Goal: Information Seeking & Learning: Learn about a topic

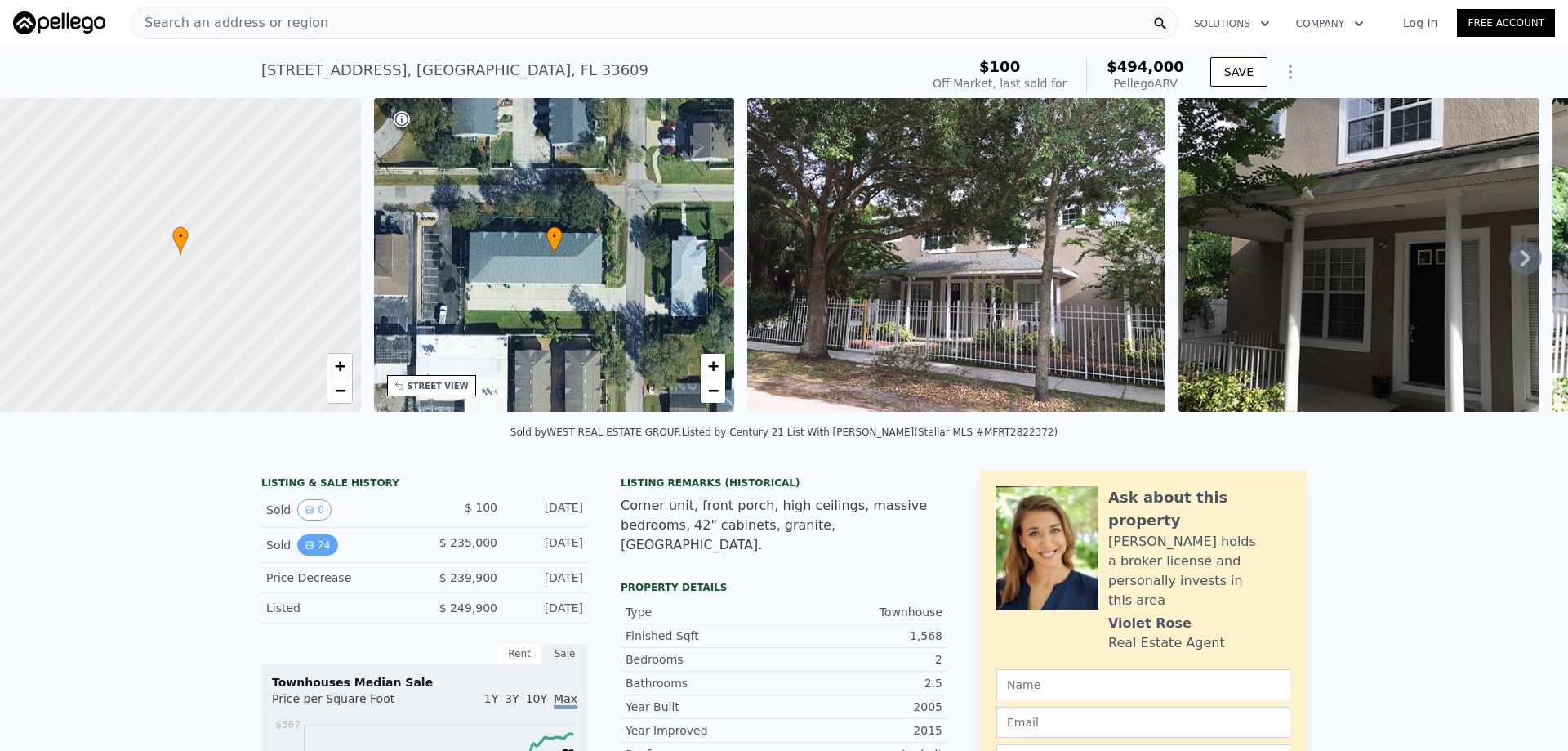
click at [306, 548] on icon "View historical data" at bounding box center [309, 545] width 6 height 6
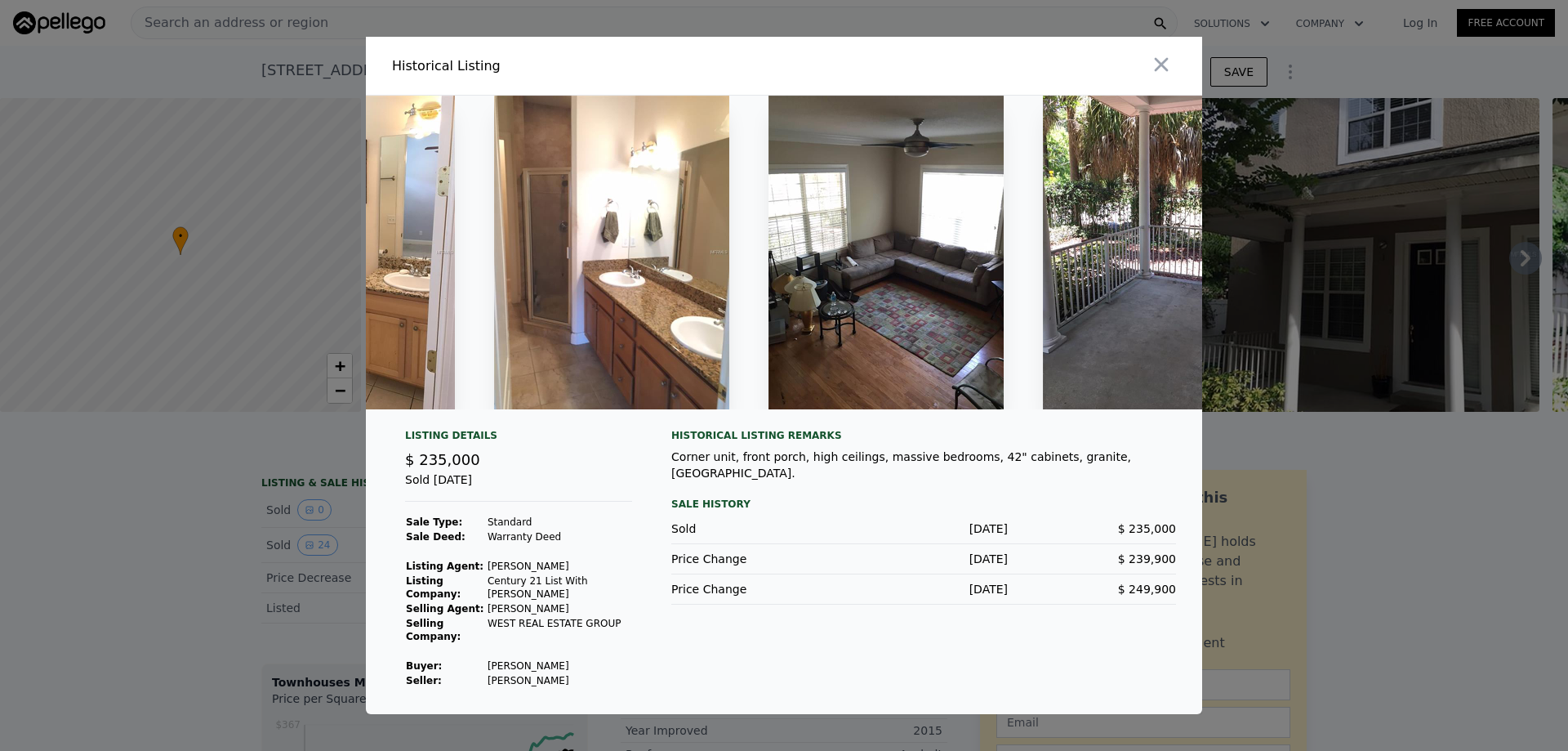
scroll to position [0, 5906]
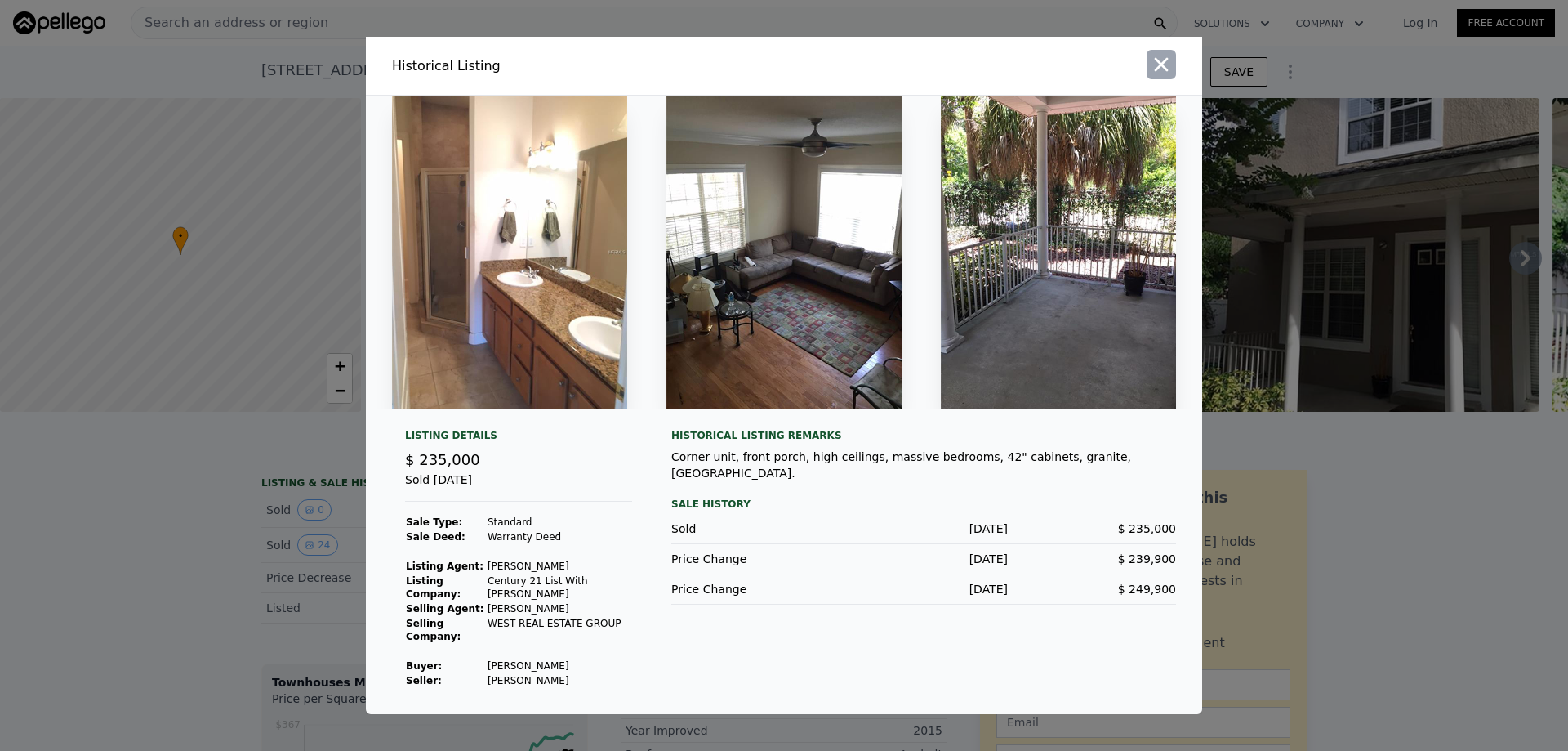
click at [1161, 68] on icon "button" at bounding box center [1160, 64] width 23 height 23
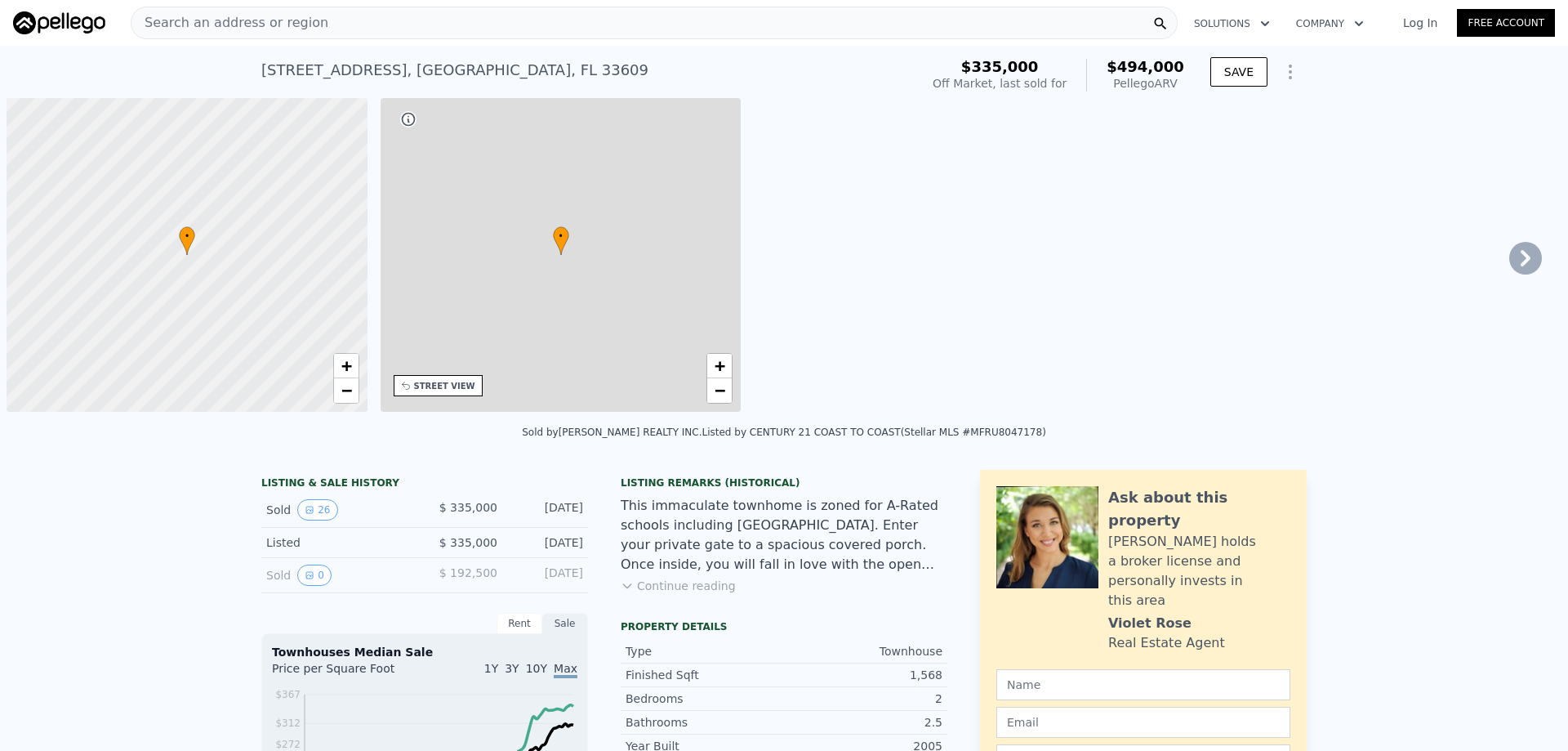
scroll to position [0, 6]
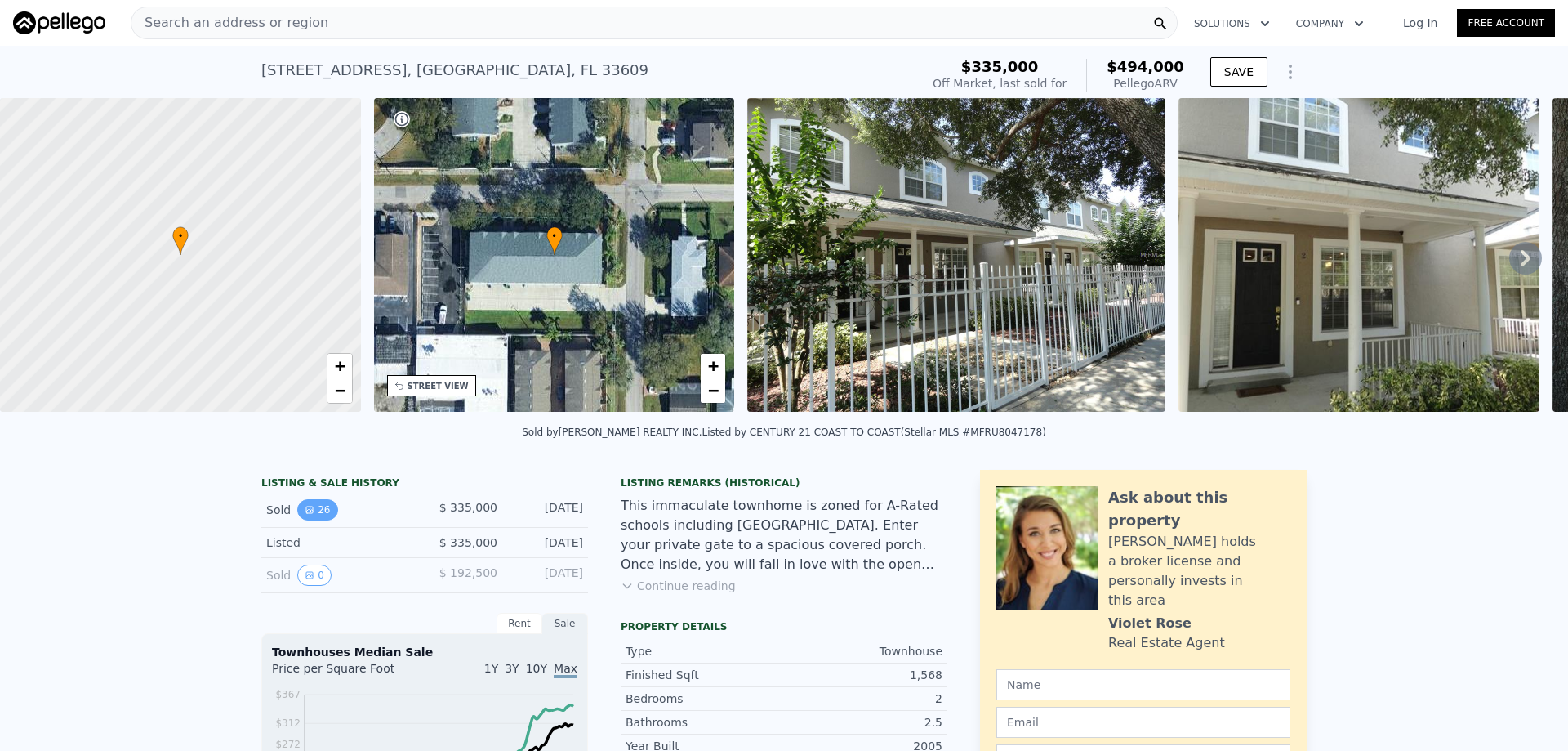
click at [309, 514] on button "26" at bounding box center [317, 510] width 40 height 22
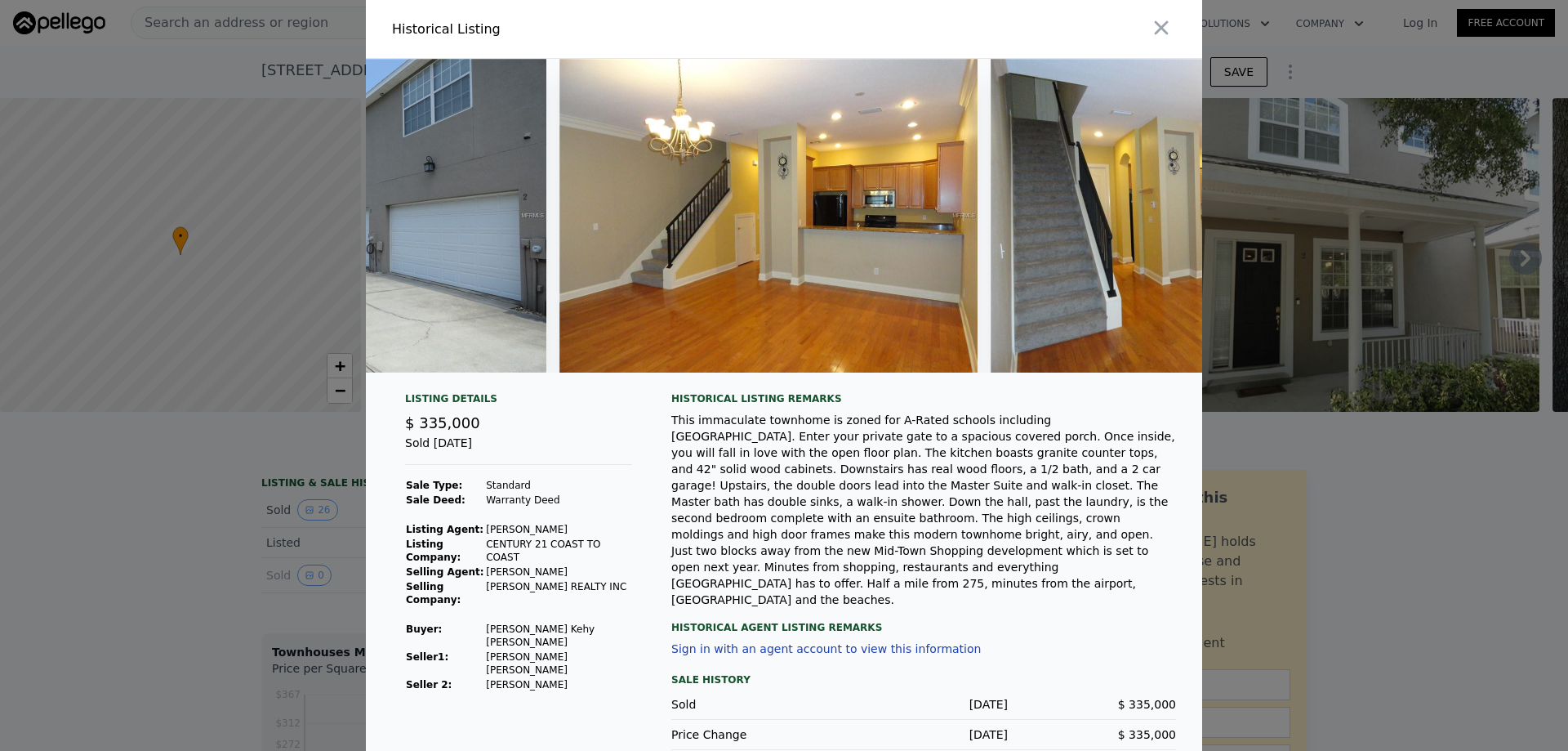
scroll to position [0, 1333]
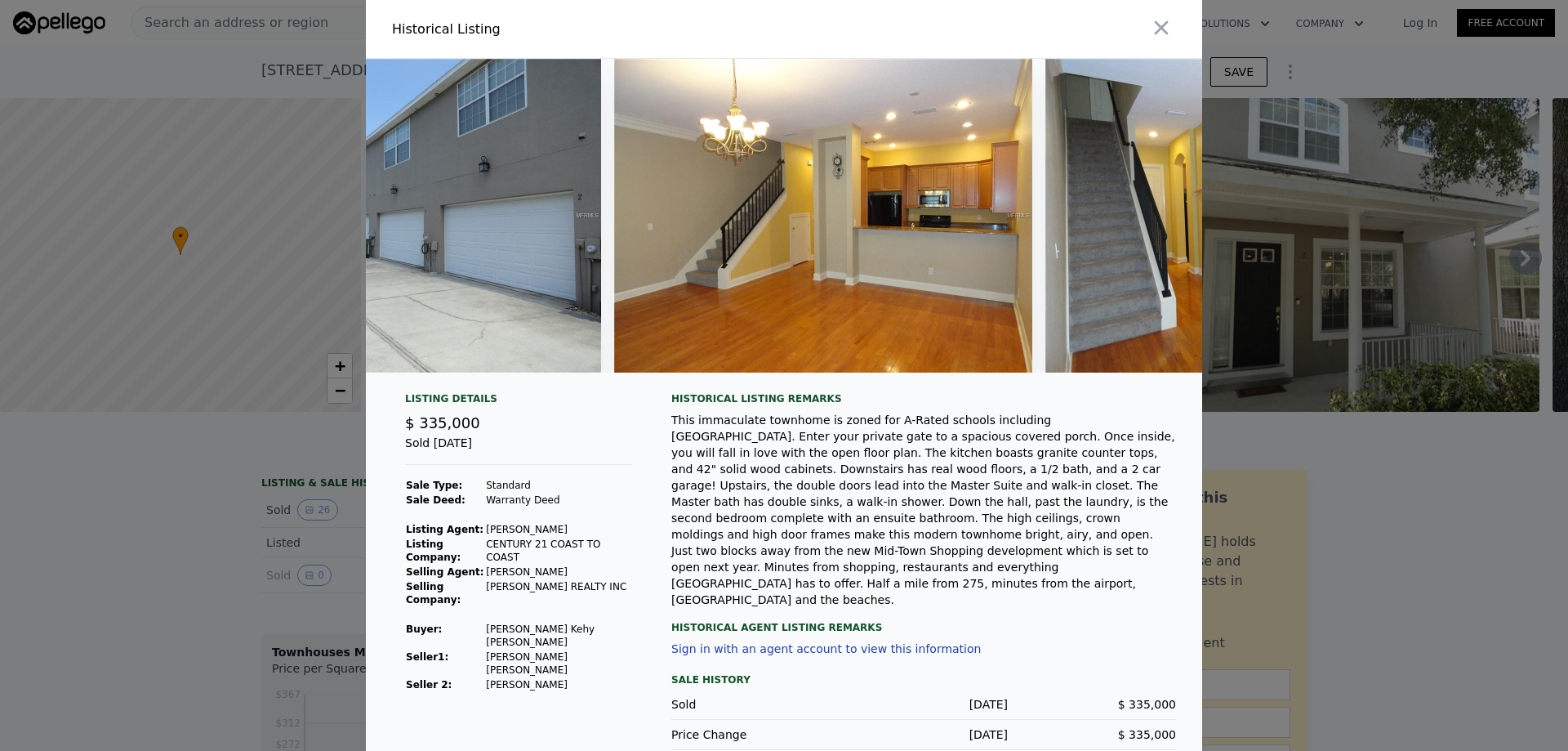
click at [1153, 33] on button "button" at bounding box center [1161, 28] width 30 height 30
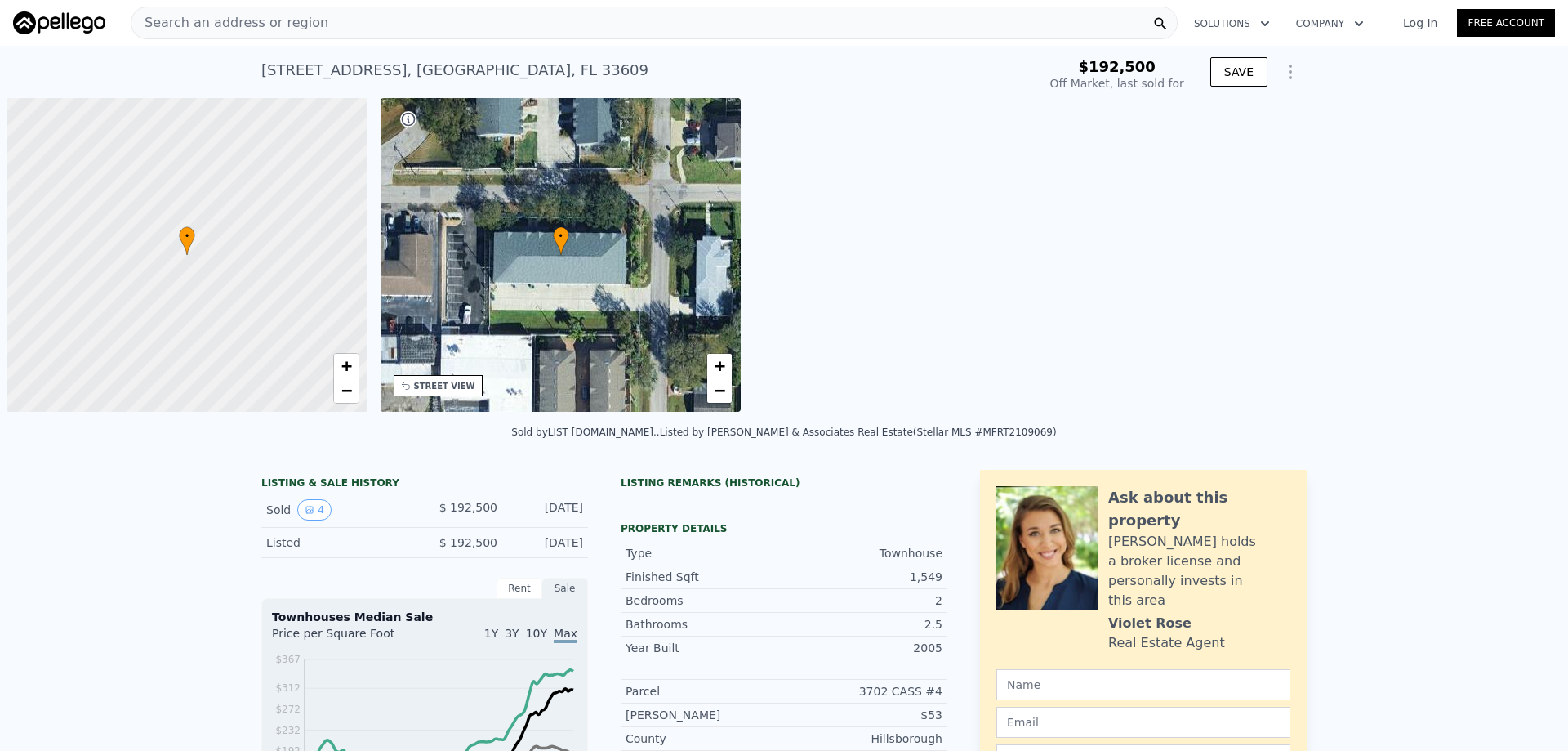
scroll to position [0, 6]
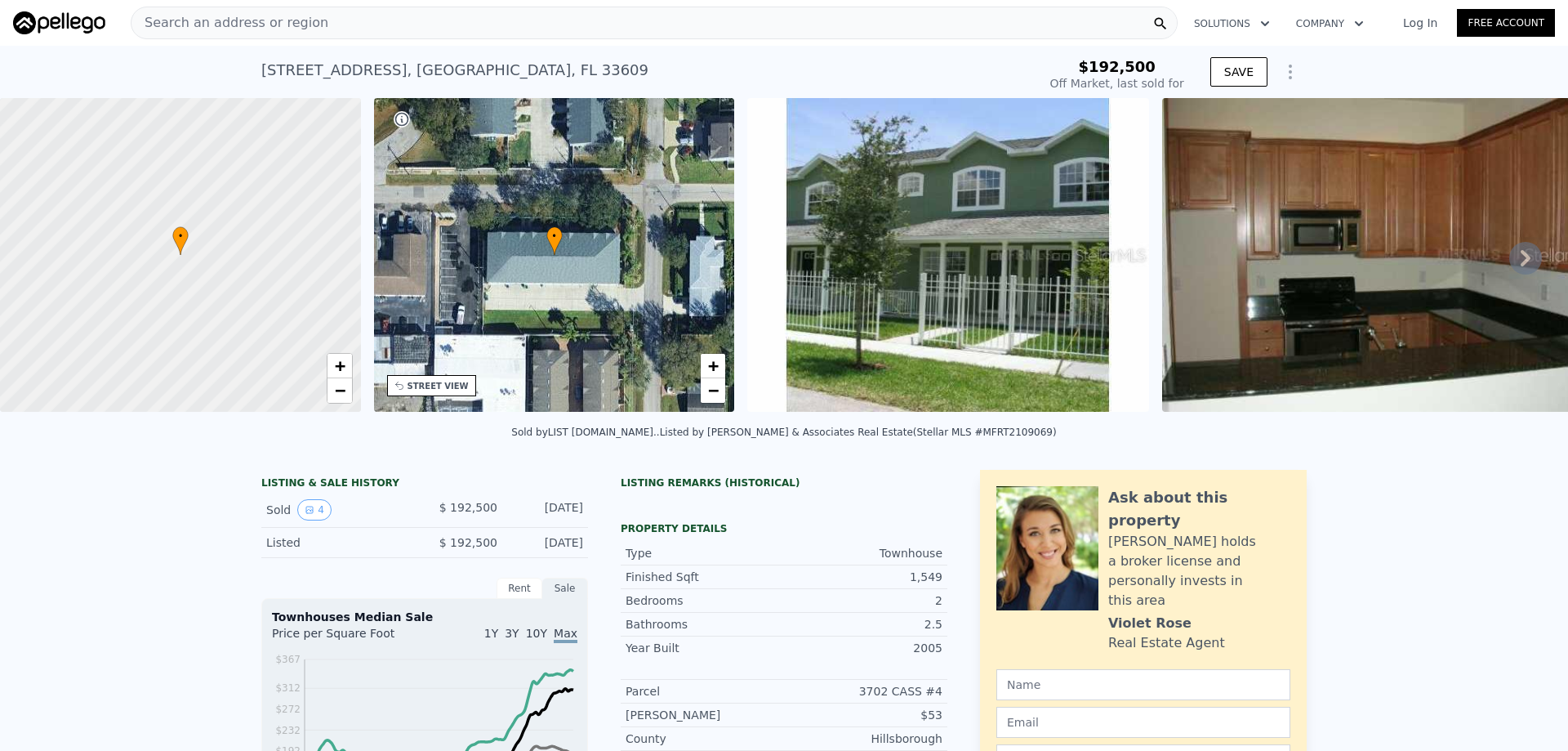
drag, startPoint x: 305, startPoint y: 520, endPoint x: 643, endPoint y: 426, distance: 350.8
click at [664, 471] on div "LISTING & SALE HISTORY Sold 4 $ 192,500 [DATE] Listed $ 192,500 [DATE] Rent Sal…" at bounding box center [784, 738] width 1568 height 565
type input "$ 396,000"
type input "$ 166,140"
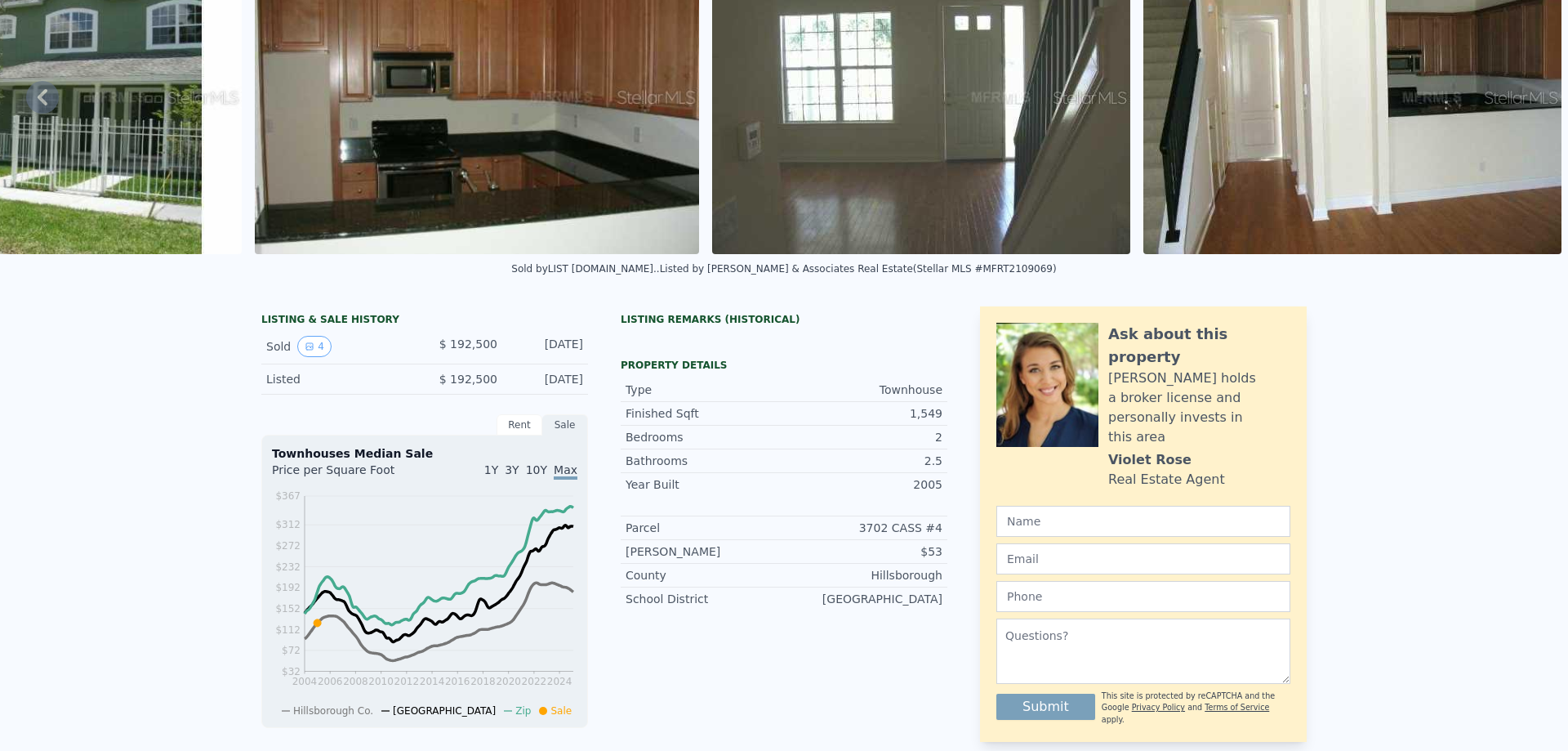
scroll to position [5, 0]
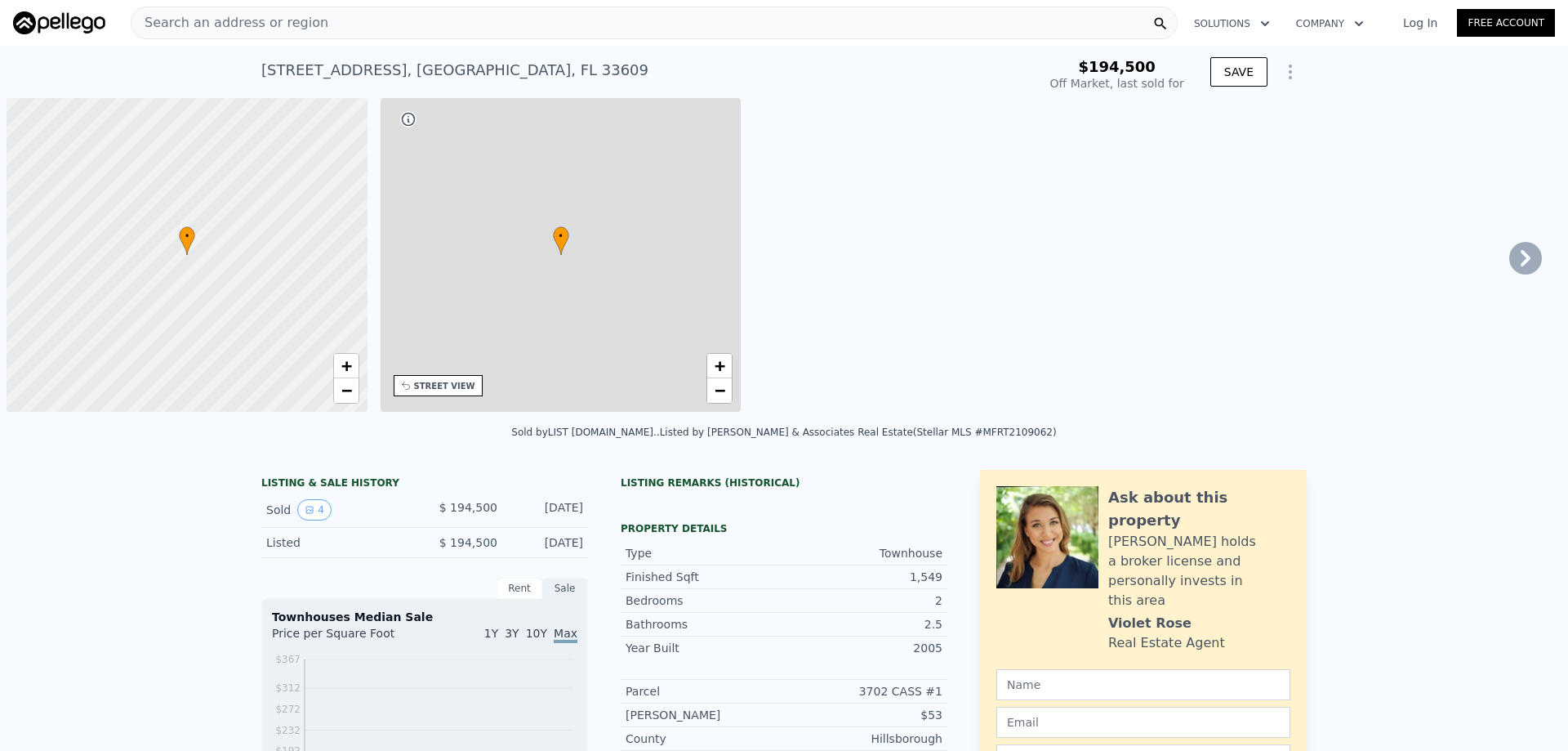
scroll to position [0, 6]
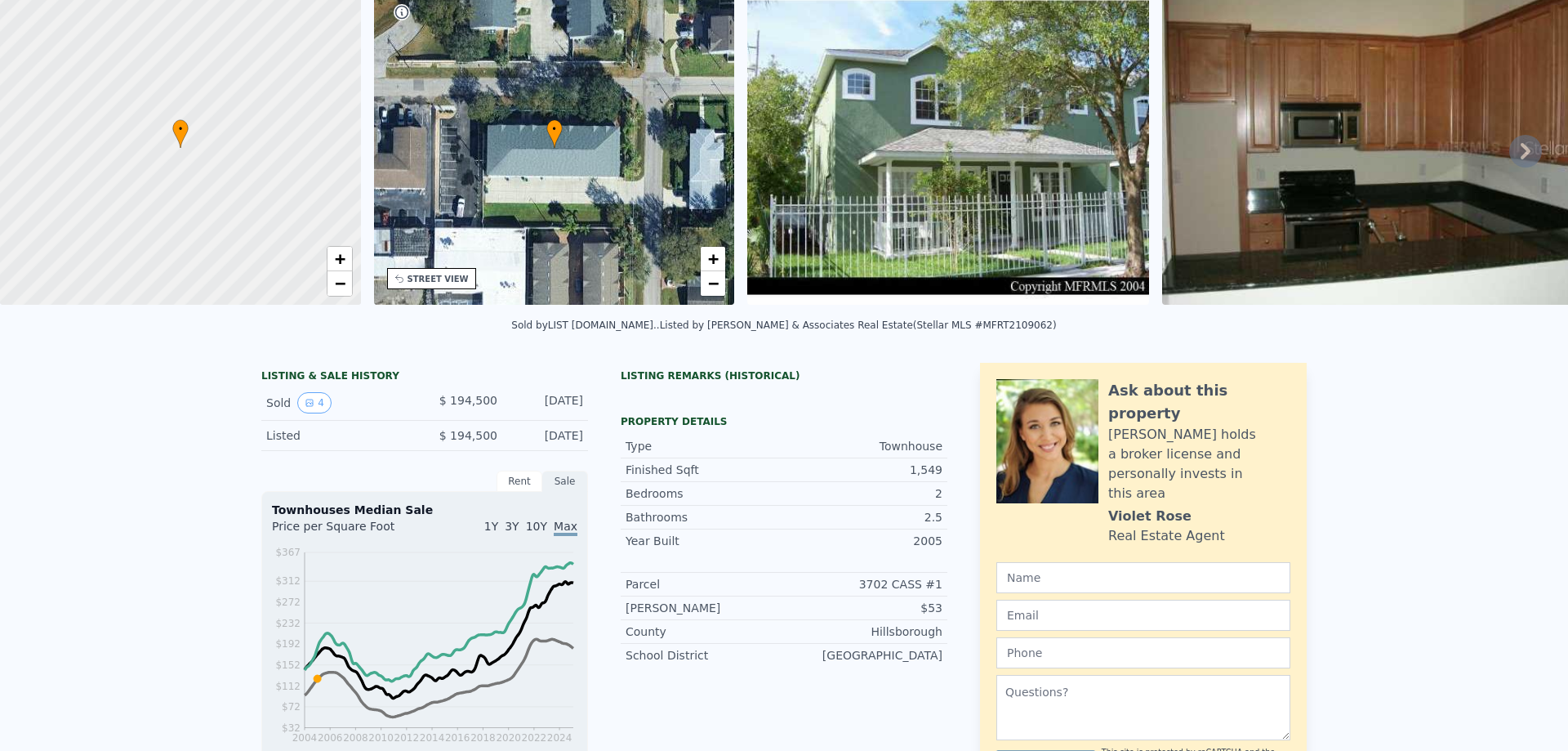
type input "$ 396,000"
type input "$ 164,045"
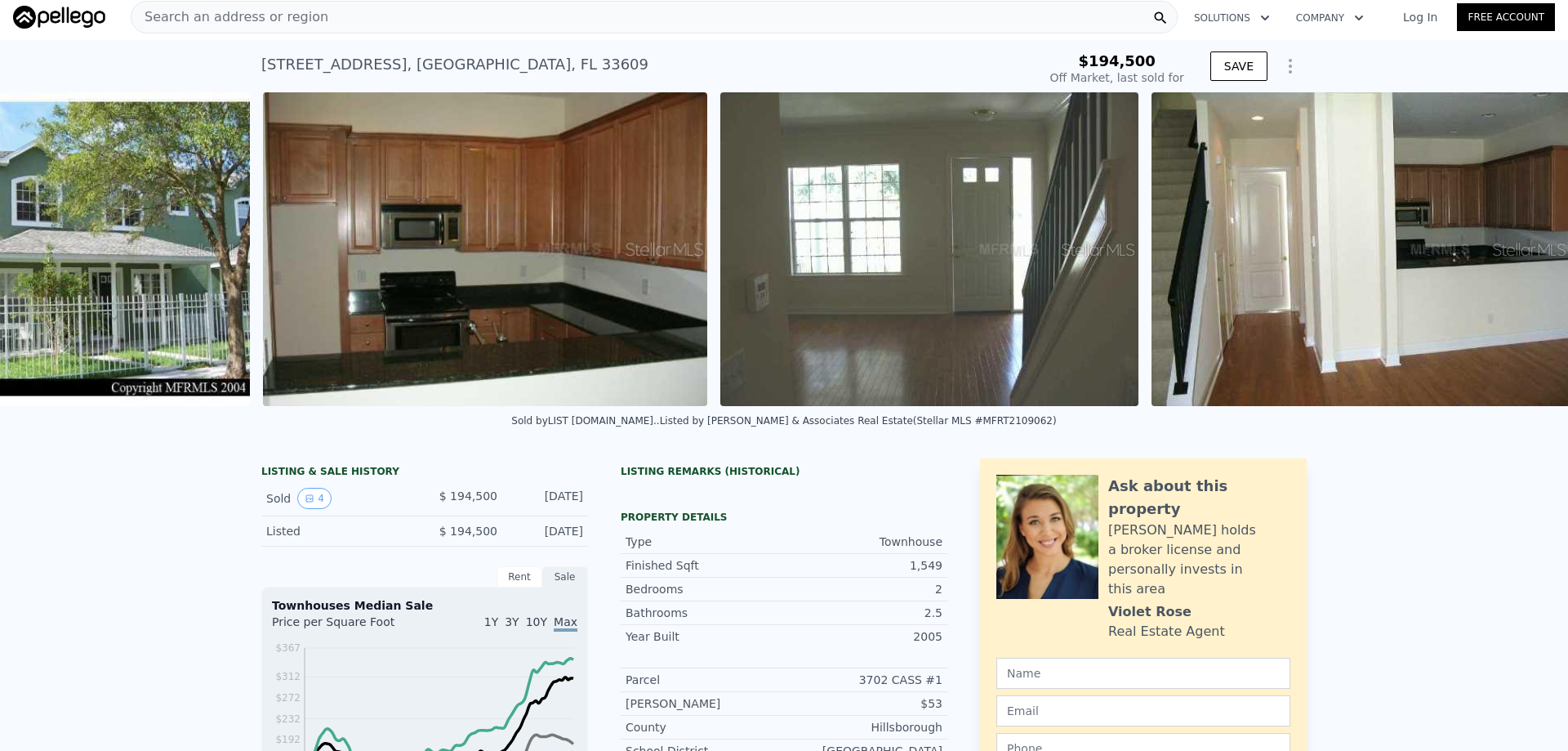
scroll to position [0, 926]
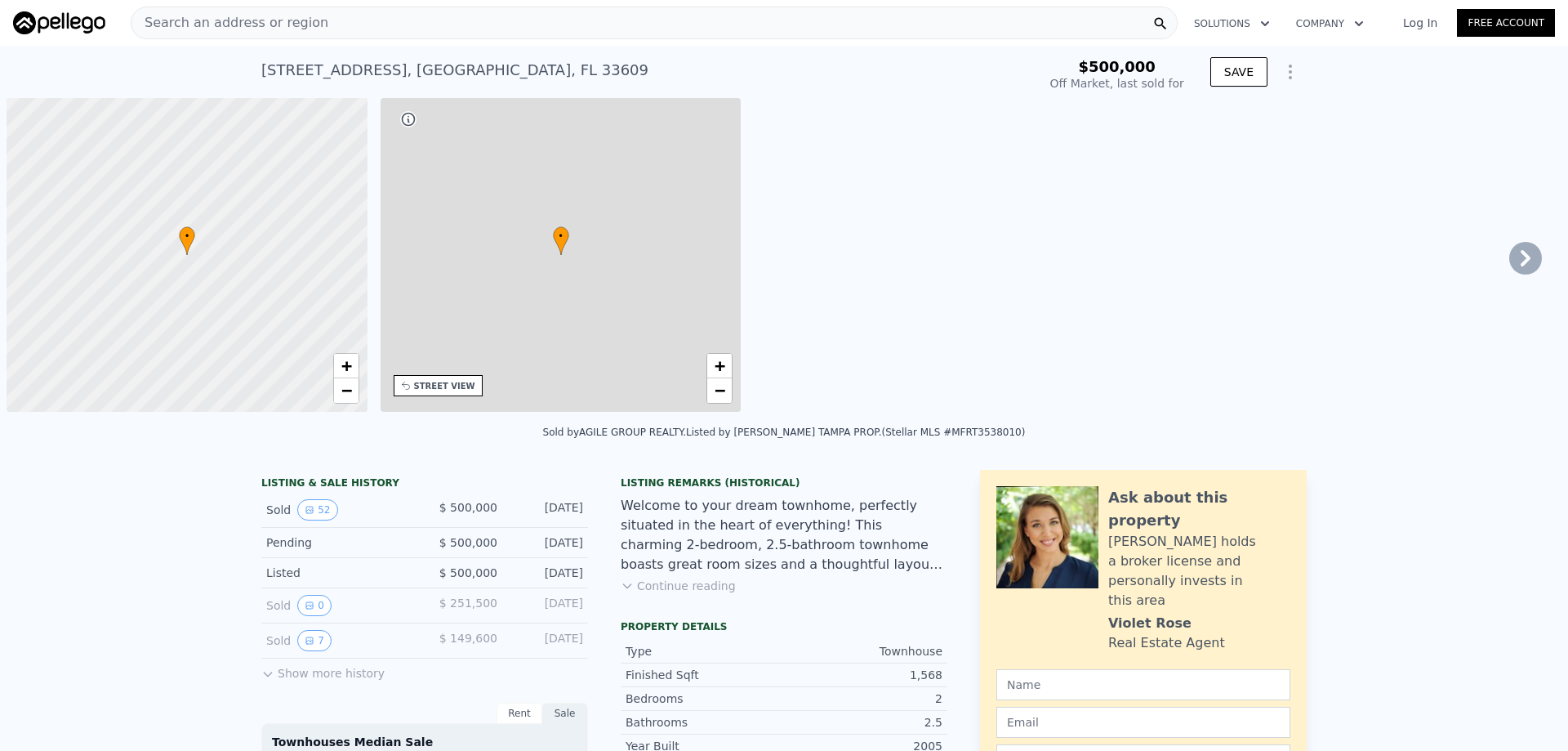
type input "-$ 528,404"
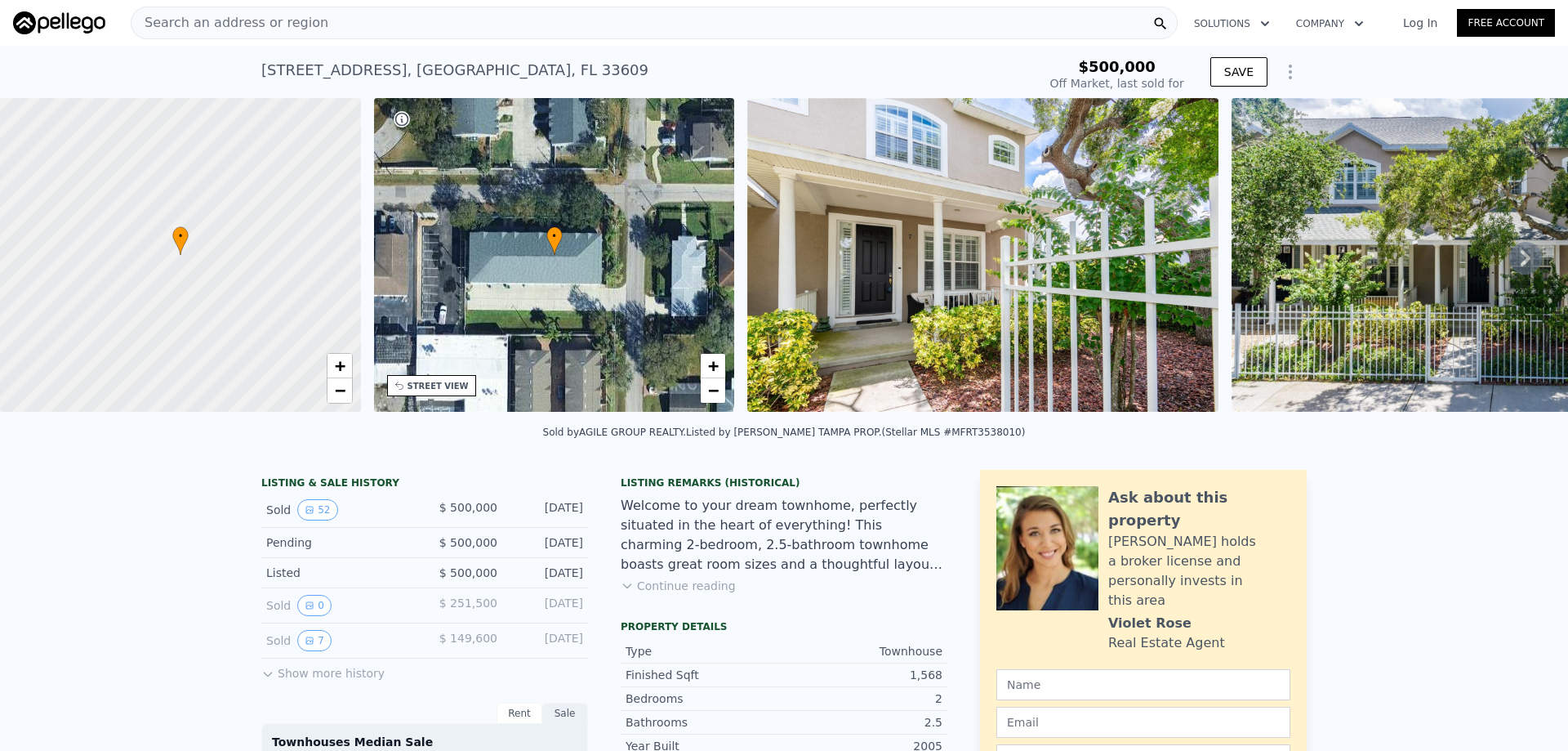
type input "$ 505,000"
type input "-$ 54,544"
click at [311, 682] on button "Show more history" at bounding box center [322, 669] width 123 height 23
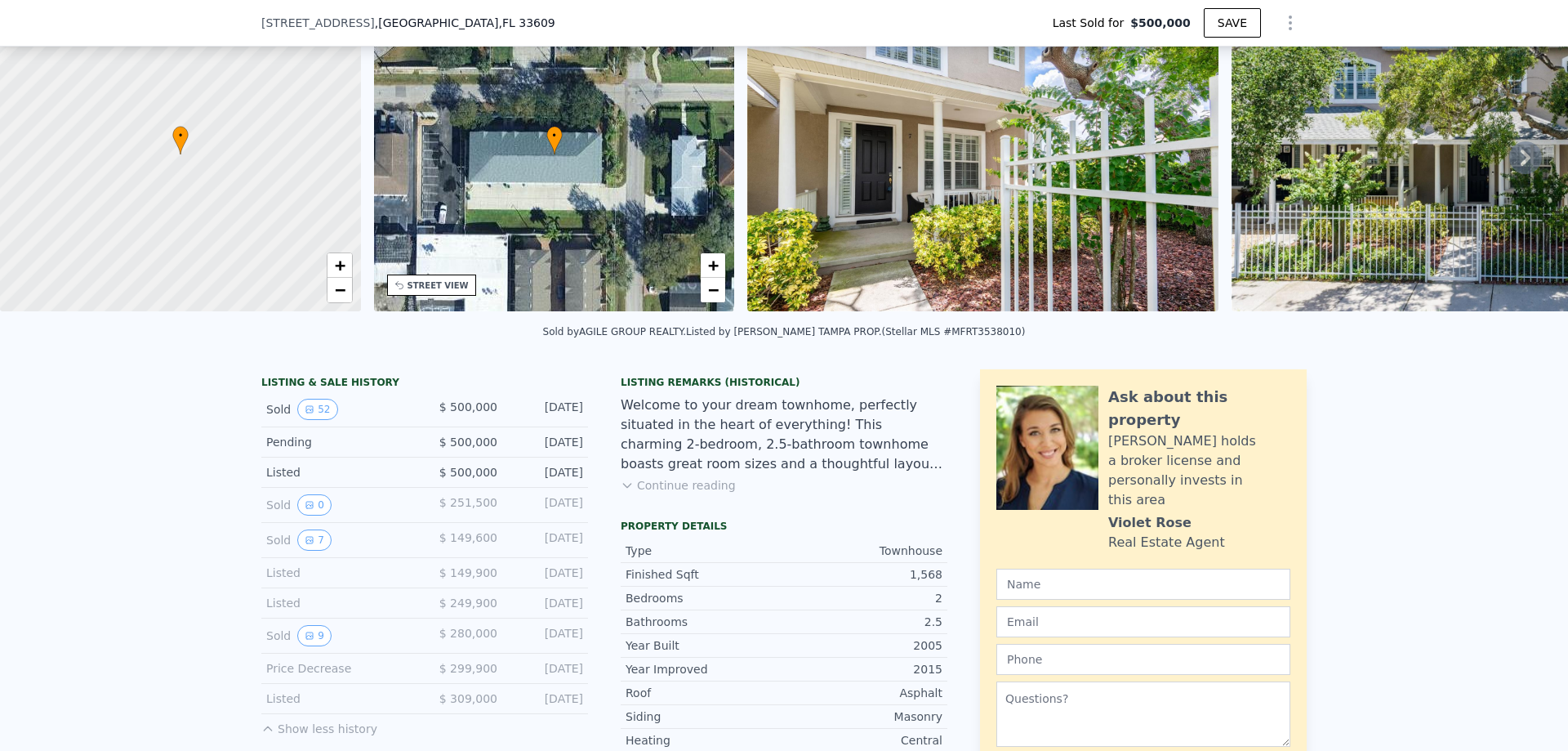
scroll to position [158, 0]
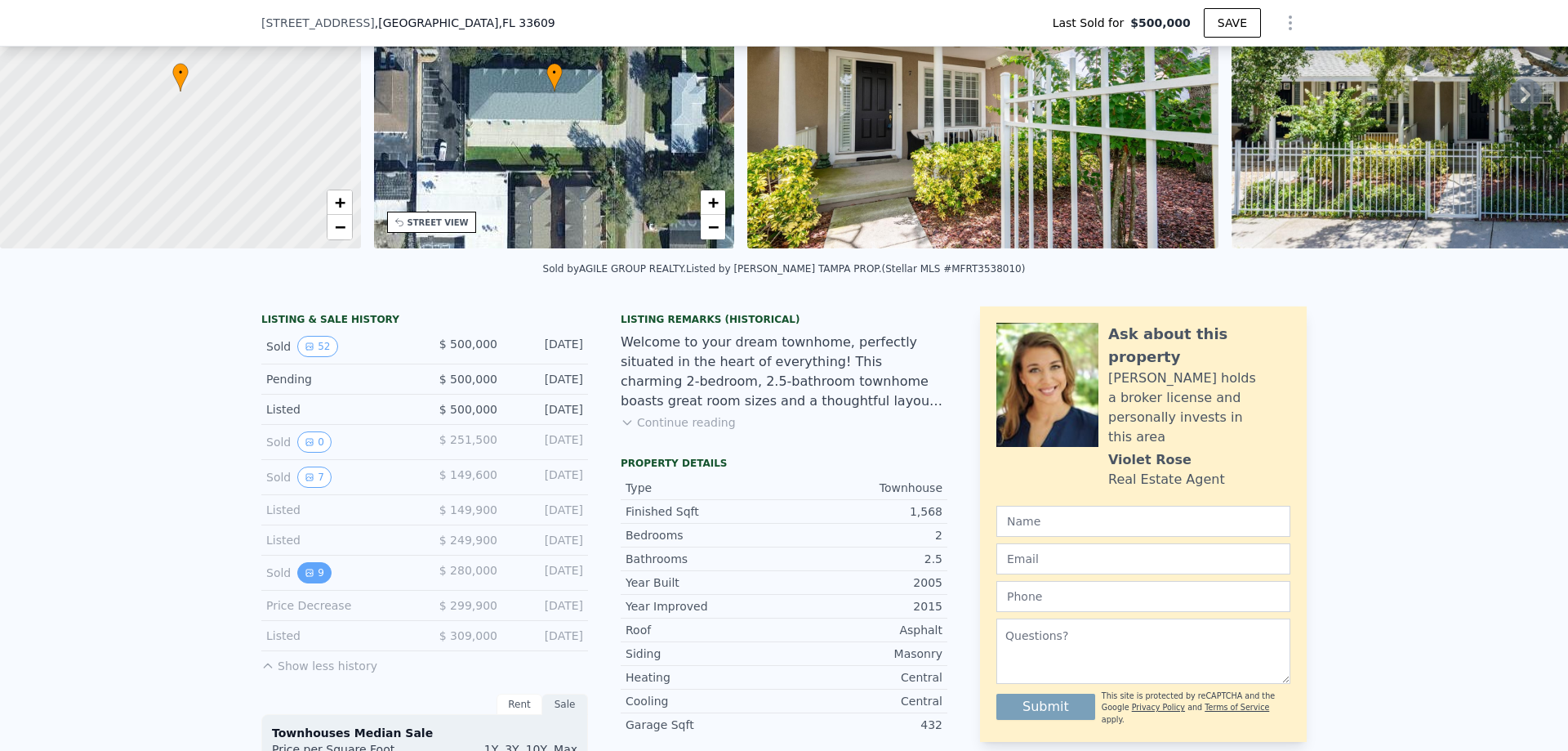
click at [311, 584] on button "9" at bounding box center [314, 573] width 34 height 22
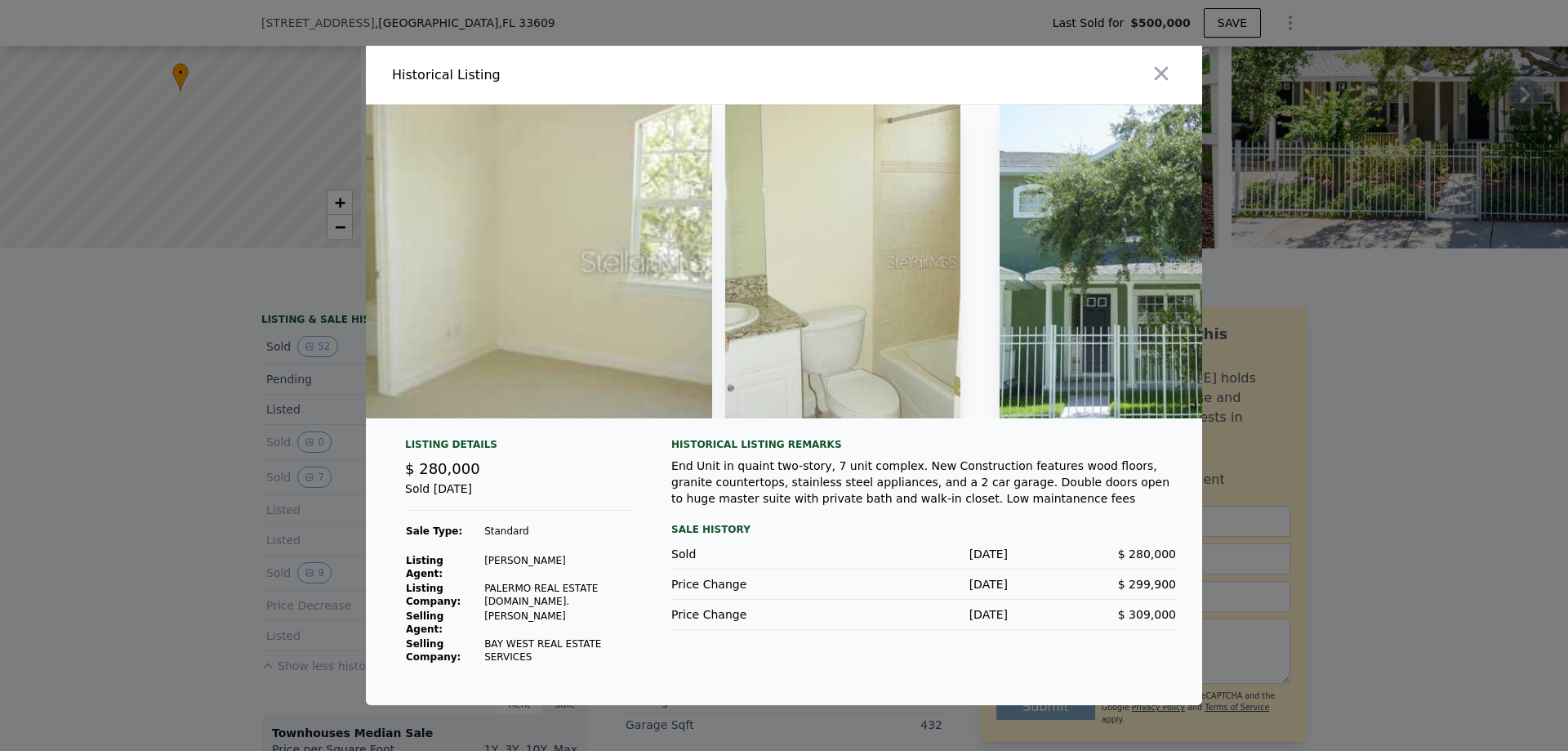
scroll to position [0, 2541]
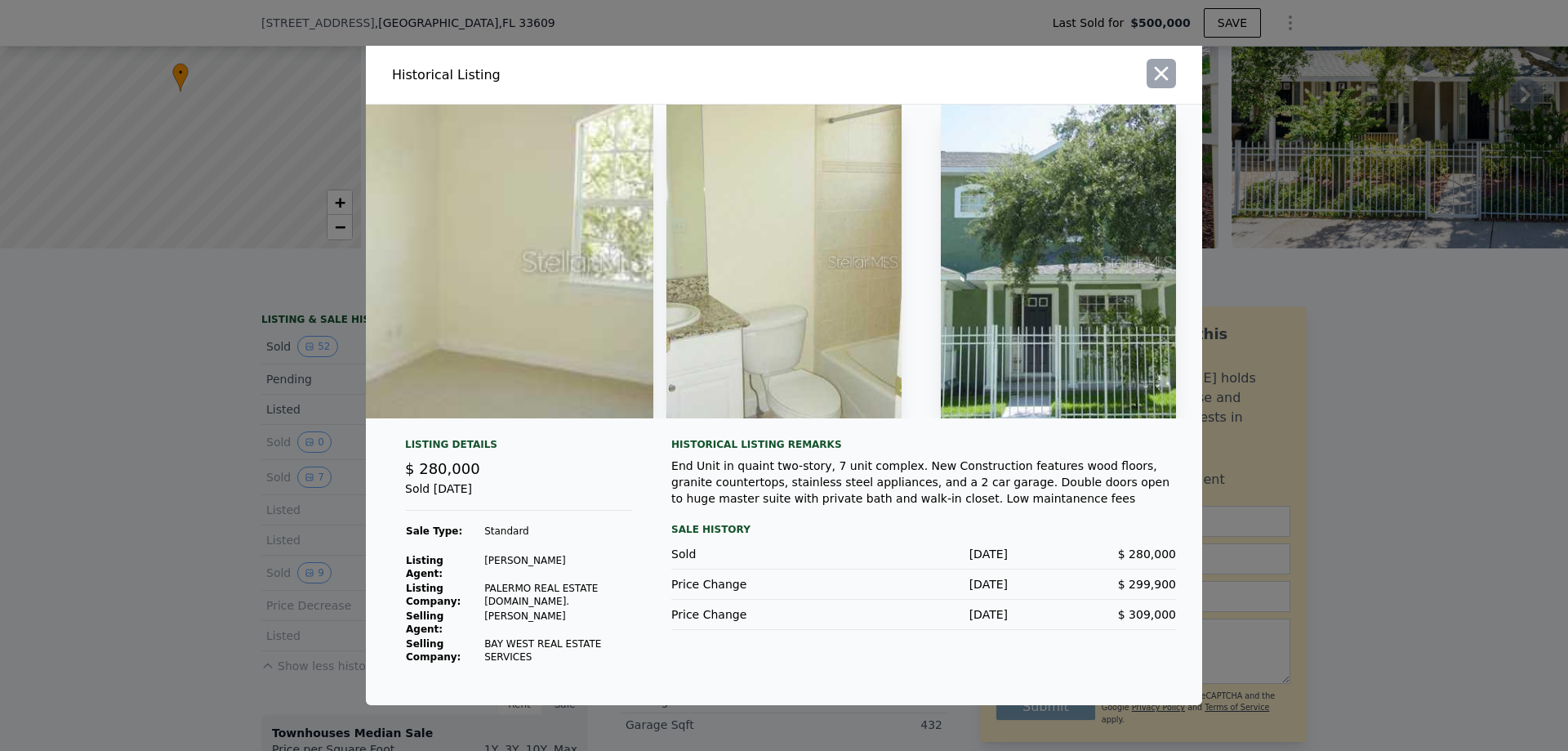
click at [1159, 77] on icon "button" at bounding box center [1160, 73] width 23 height 23
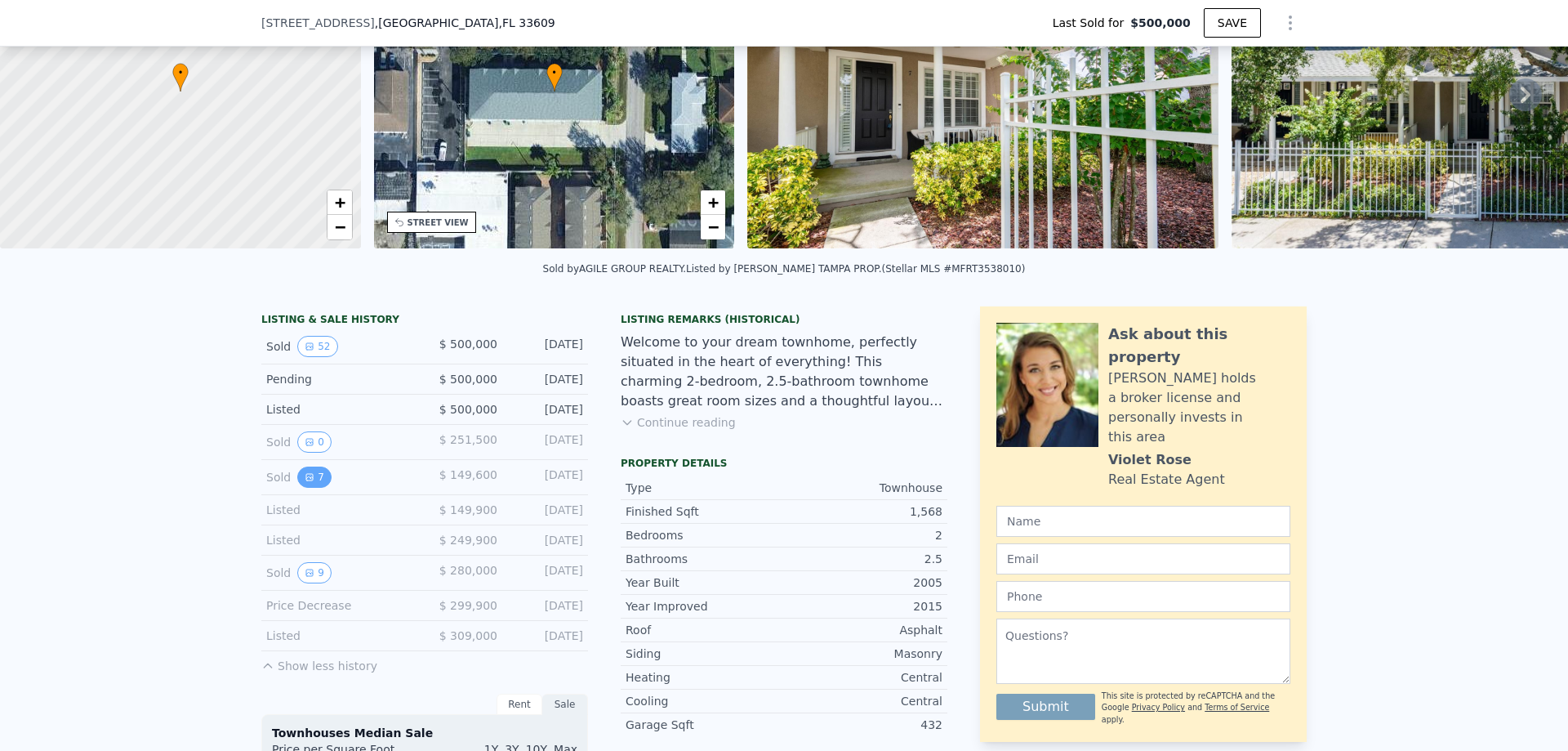
click at [307, 488] on button "7" at bounding box center [314, 477] width 34 height 22
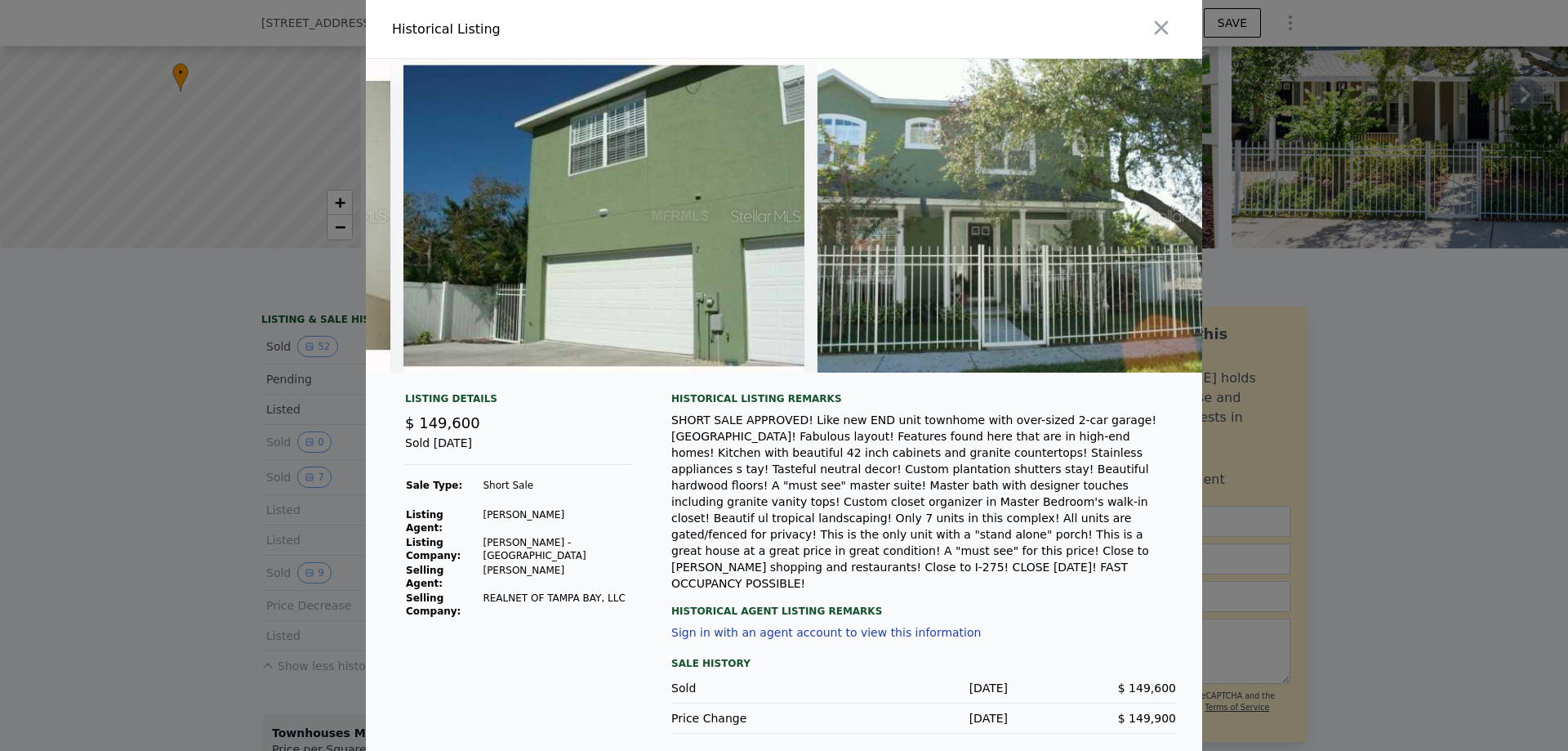
scroll to position [0, 2092]
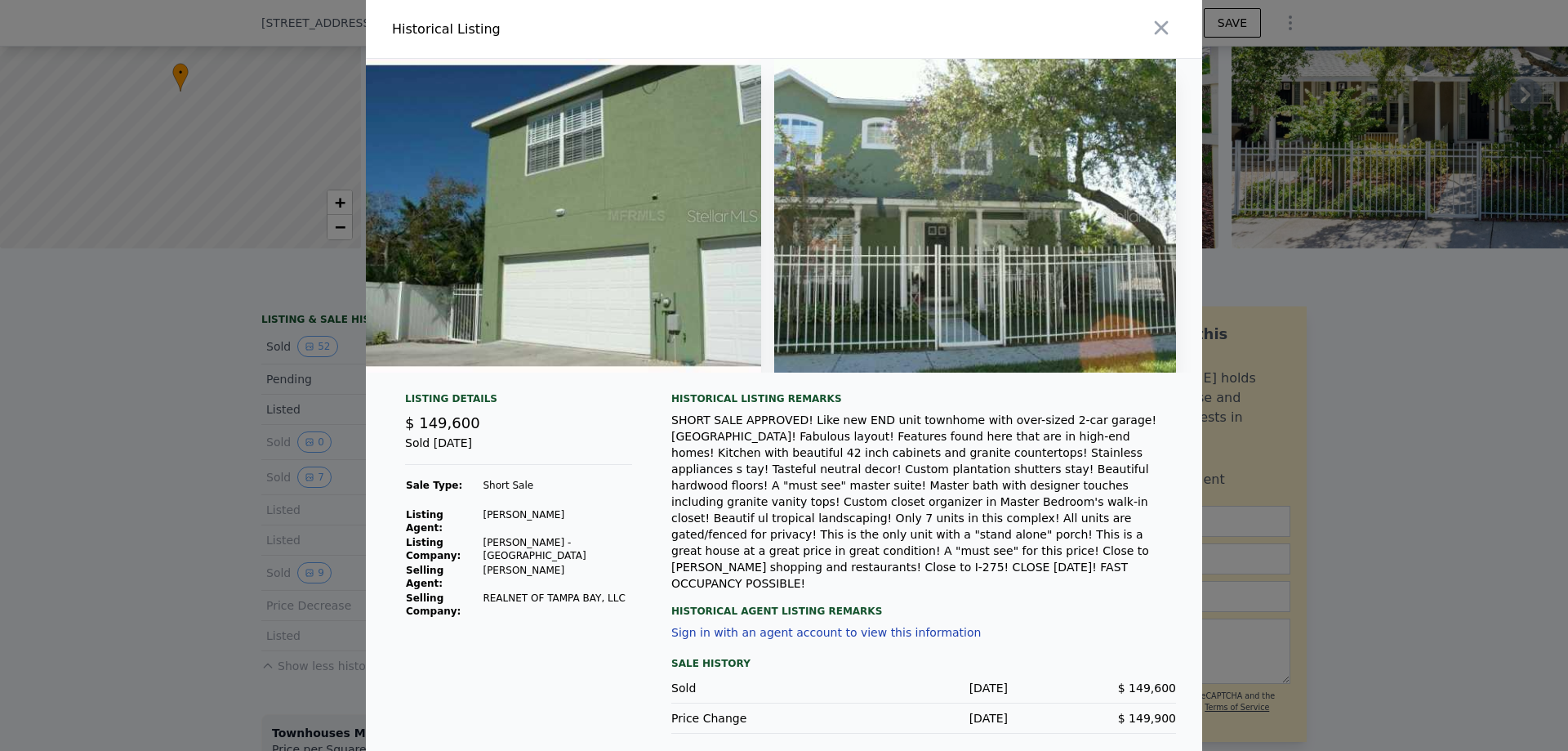
click at [1157, 23] on icon "button" at bounding box center [1160, 27] width 23 height 23
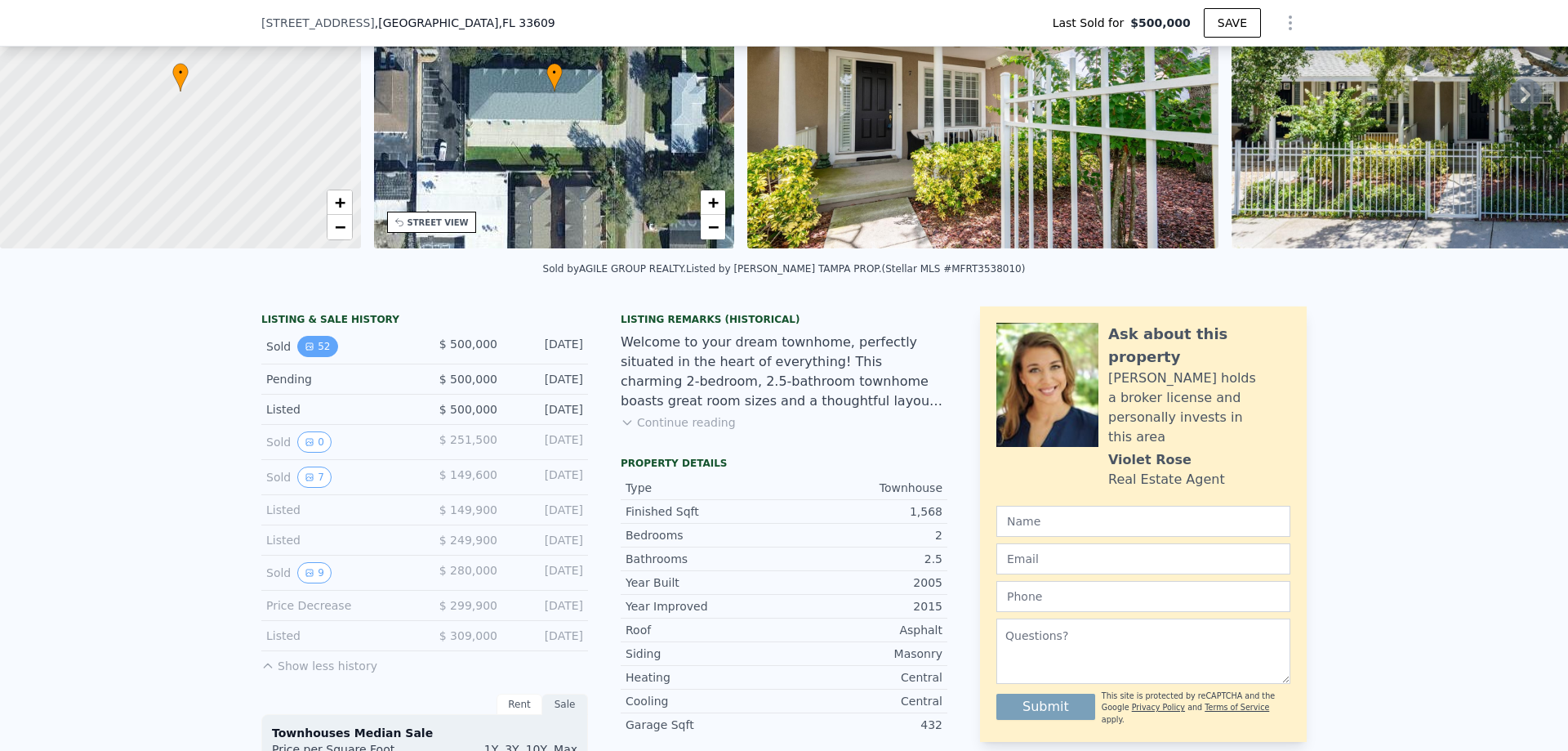
click at [316, 357] on button "52" at bounding box center [317, 347] width 40 height 22
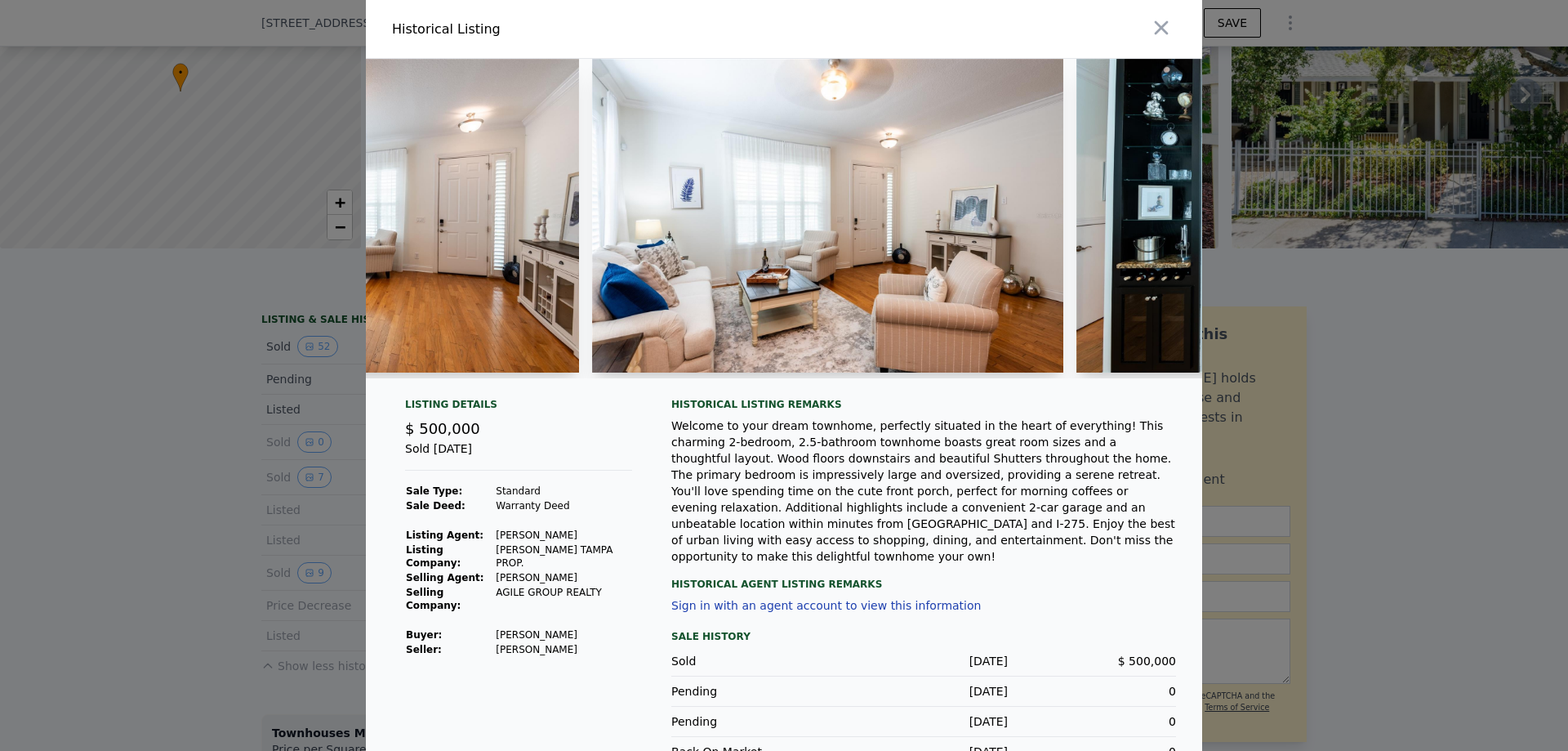
scroll to position [0, 4737]
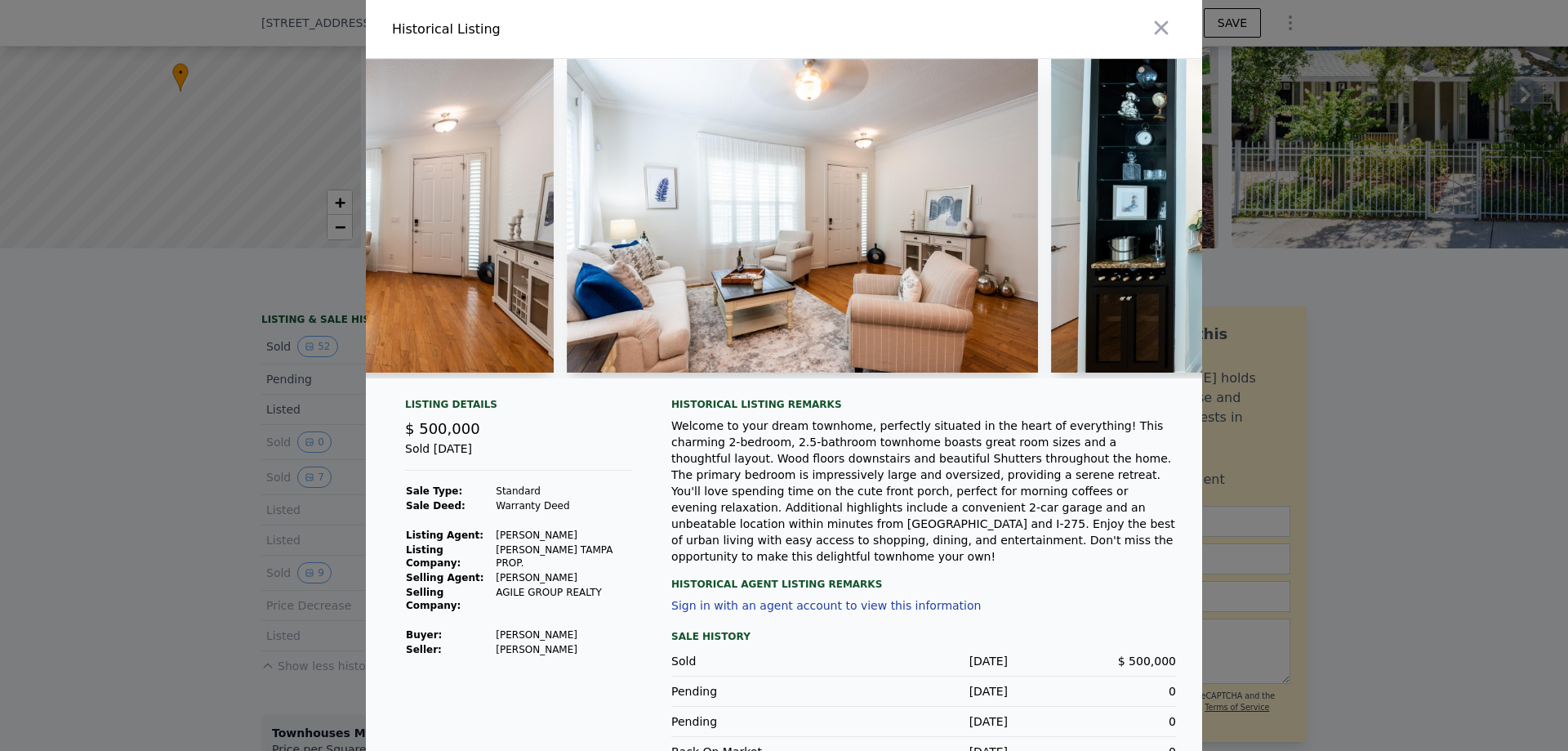
drag, startPoint x: 824, startPoint y: 251, endPoint x: 1157, endPoint y: 29, distance: 400.2
click at [1157, 29] on icon "button" at bounding box center [1161, 28] width 14 height 14
